Goal: Find specific page/section

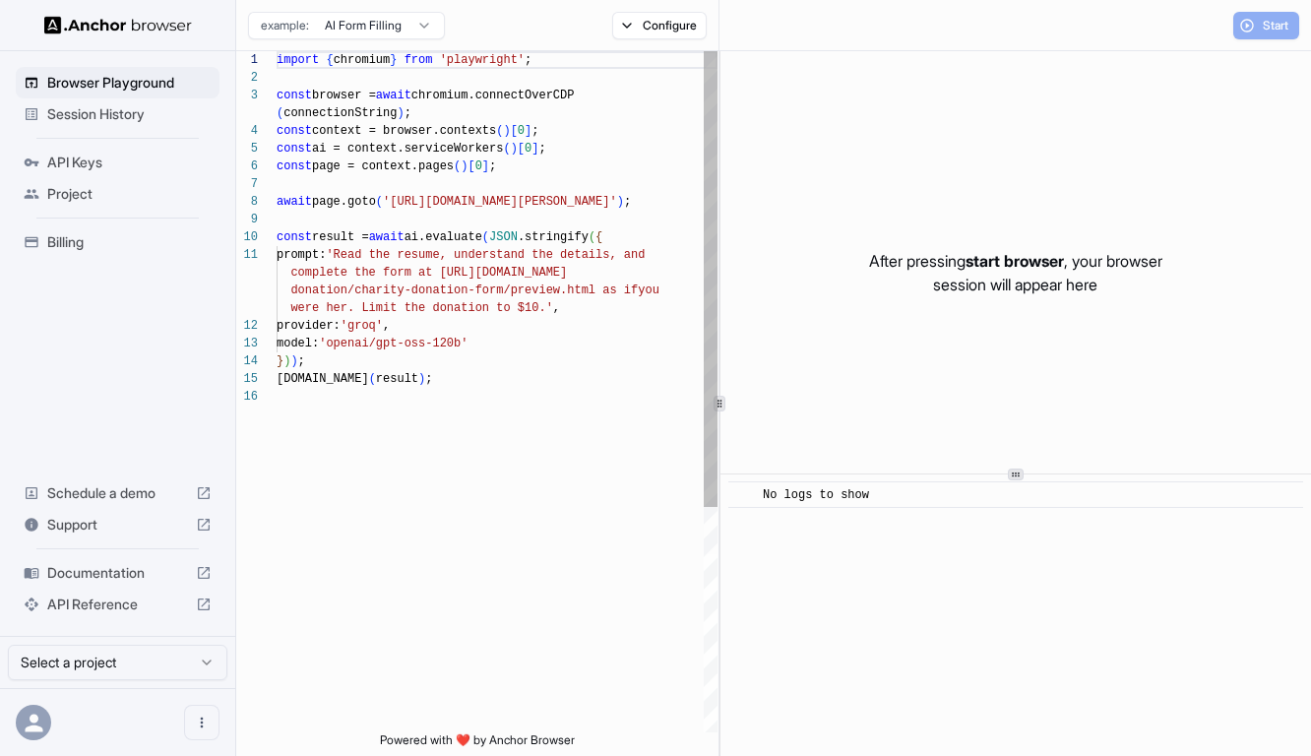
scroll to position [159, 0]
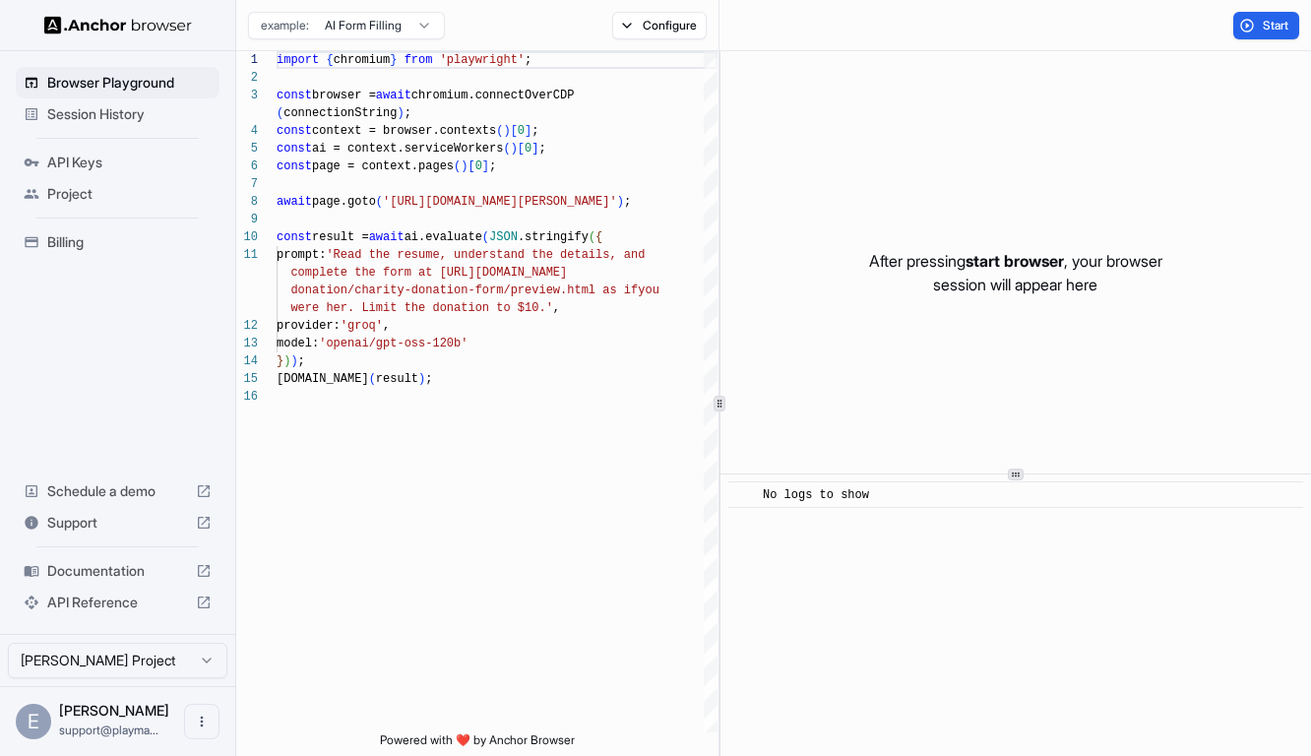
click at [97, 120] on span "Session History" at bounding box center [129, 114] width 164 height 20
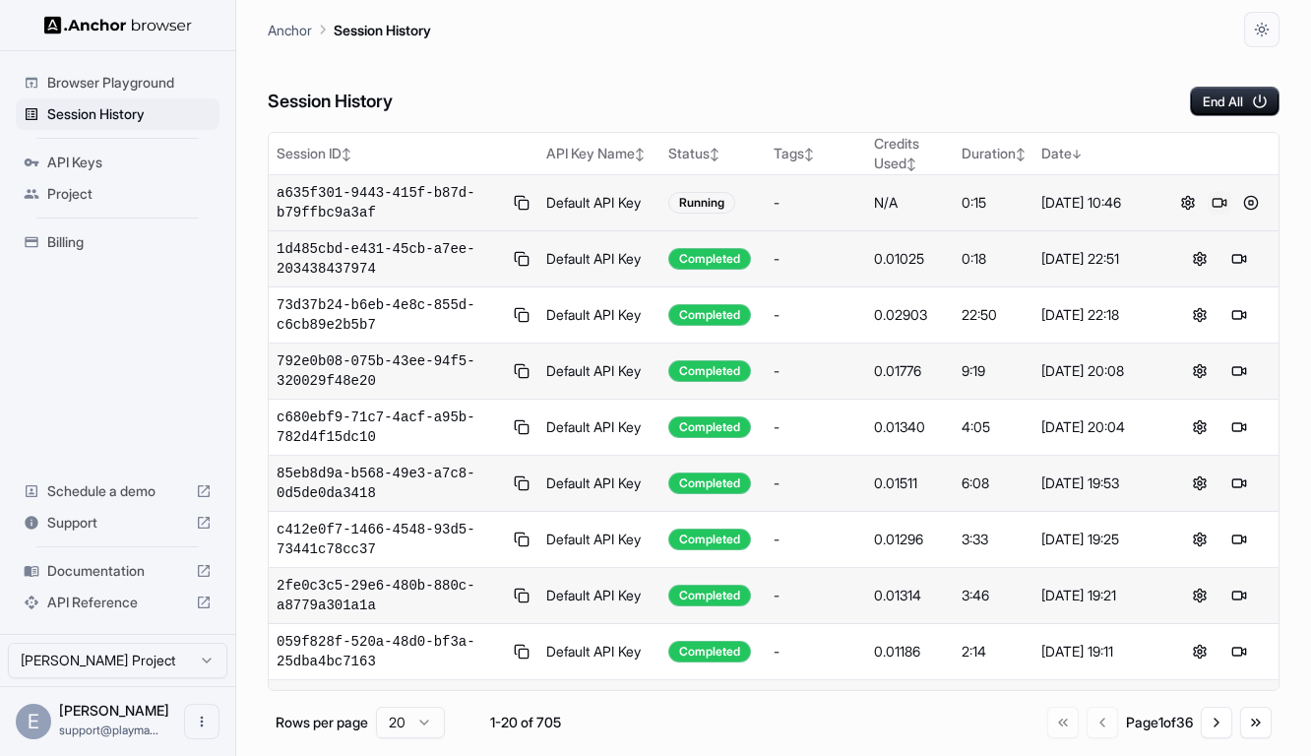
click at [1222, 195] on button at bounding box center [1219, 203] width 24 height 24
click at [1039, 74] on div "Session History End All" at bounding box center [774, 81] width 1012 height 69
click at [1250, 202] on button at bounding box center [1251, 203] width 24 height 24
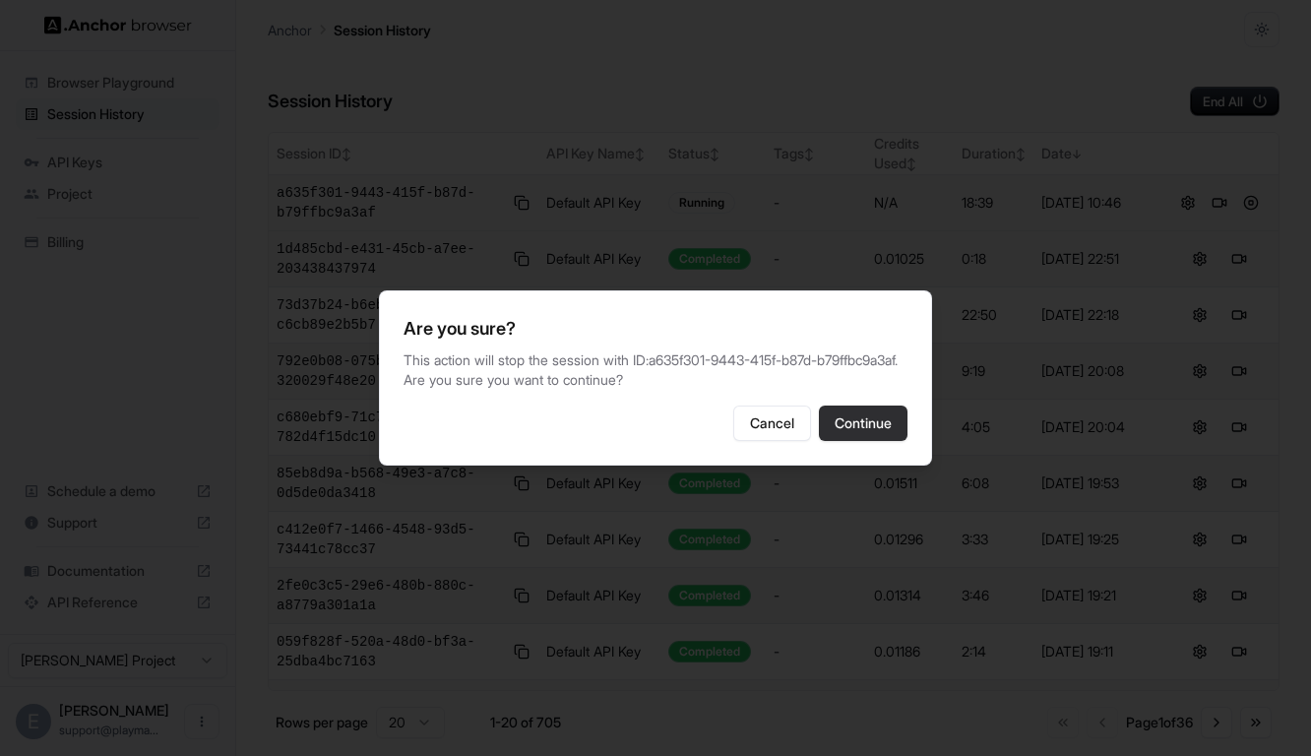
click at [862, 441] on button "Continue" at bounding box center [863, 422] width 89 height 35
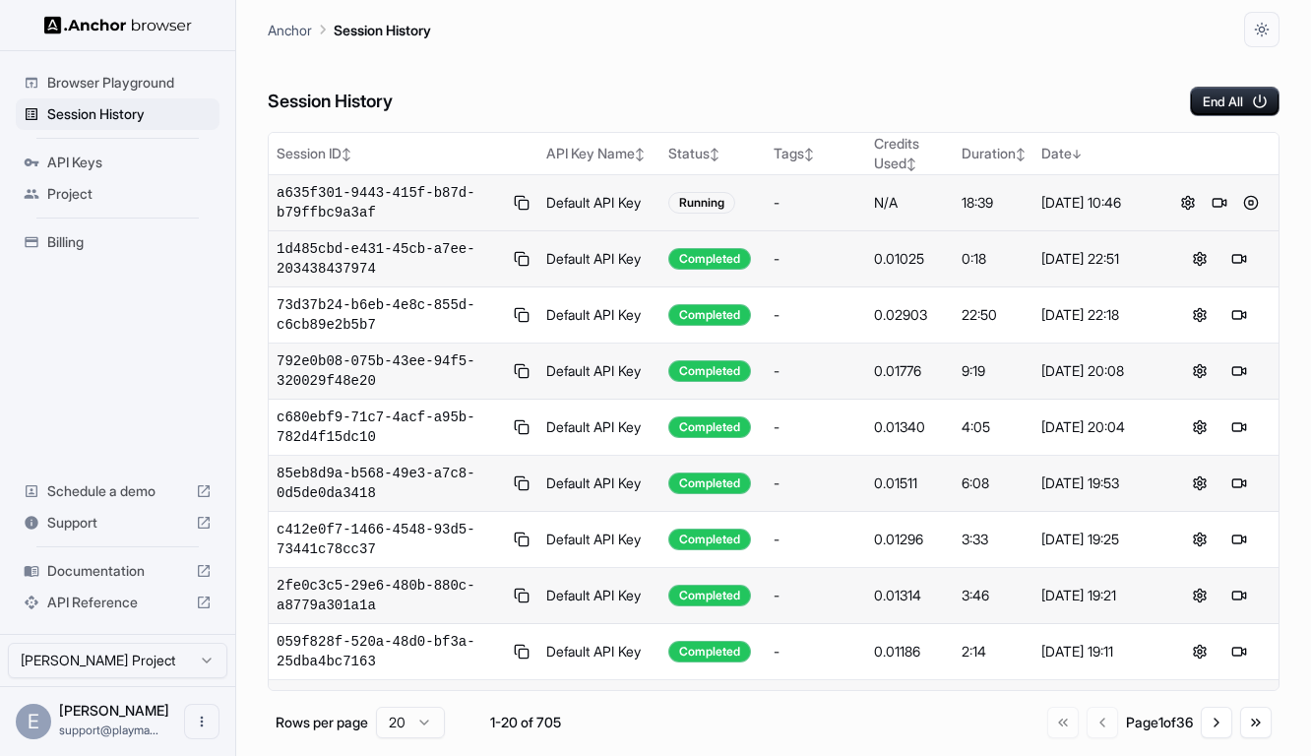
click at [886, 107] on div "Session History End All" at bounding box center [774, 81] width 1012 height 69
